Goal: Find specific page/section: Find specific page/section

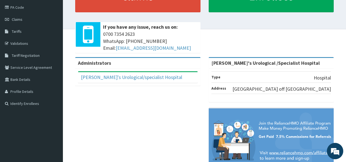
scroll to position [57, 0]
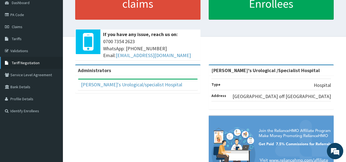
click at [44, 64] on link "Tariff Negotiation" at bounding box center [31, 63] width 63 height 12
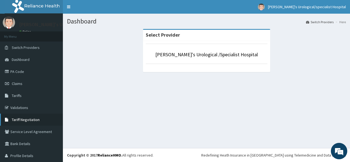
click at [37, 118] on span "Tariff Negotiation" at bounding box center [26, 119] width 28 height 5
